Goal: Entertainment & Leisure: Consume media (video, audio)

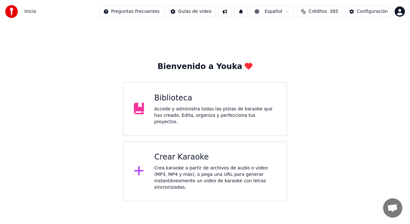
click at [176, 117] on div "Accede y administra todas las pistas de karaoke que has creado. Edita, organiza…" at bounding box center [215, 115] width 122 height 19
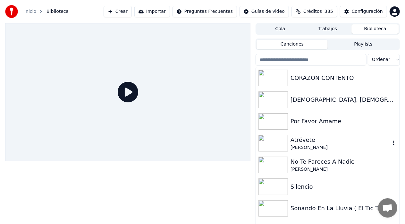
scroll to position [11, 0]
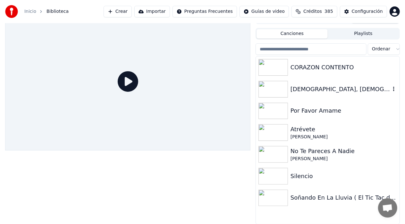
click at [267, 85] on img at bounding box center [272, 89] width 29 height 17
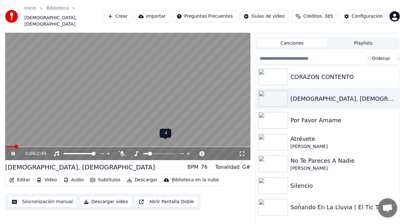
click at [149, 151] on span at bounding box center [150, 153] width 4 height 4
click at [181, 150] on icon at bounding box center [182, 153] width 6 height 6
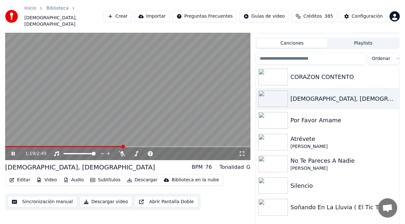
click at [77, 101] on video at bounding box center [127, 91] width 245 height 138
